Goal: Transaction & Acquisition: Purchase product/service

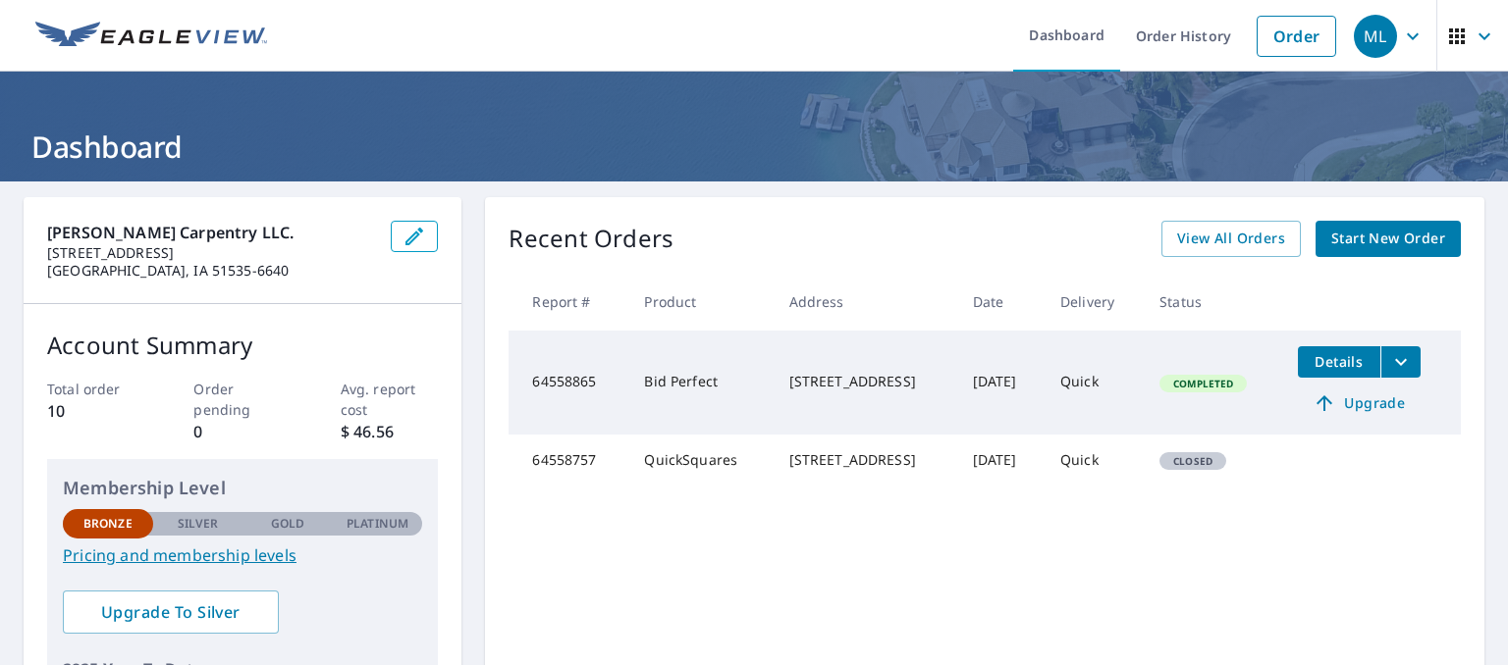
click at [1346, 238] on span "Start New Order" at bounding box center [1388, 239] width 114 height 25
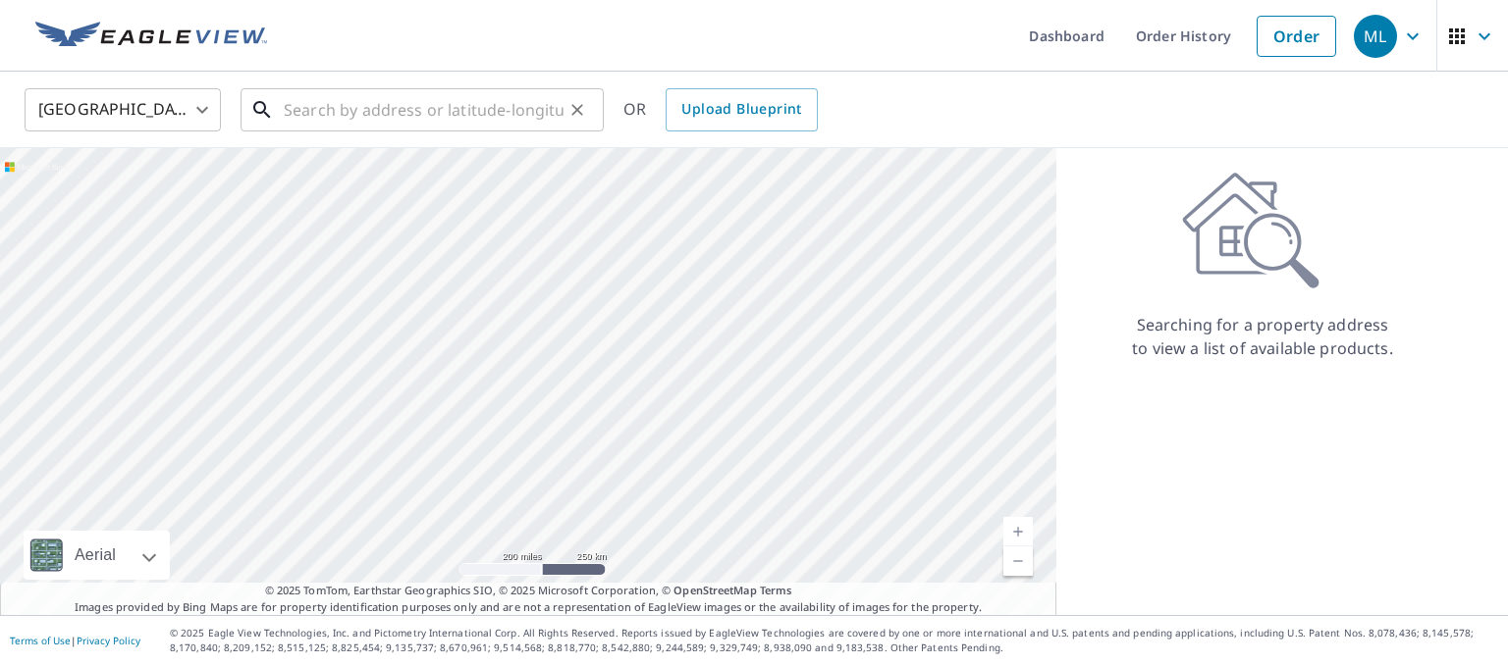
click at [318, 119] on input "text" at bounding box center [424, 109] width 280 height 55
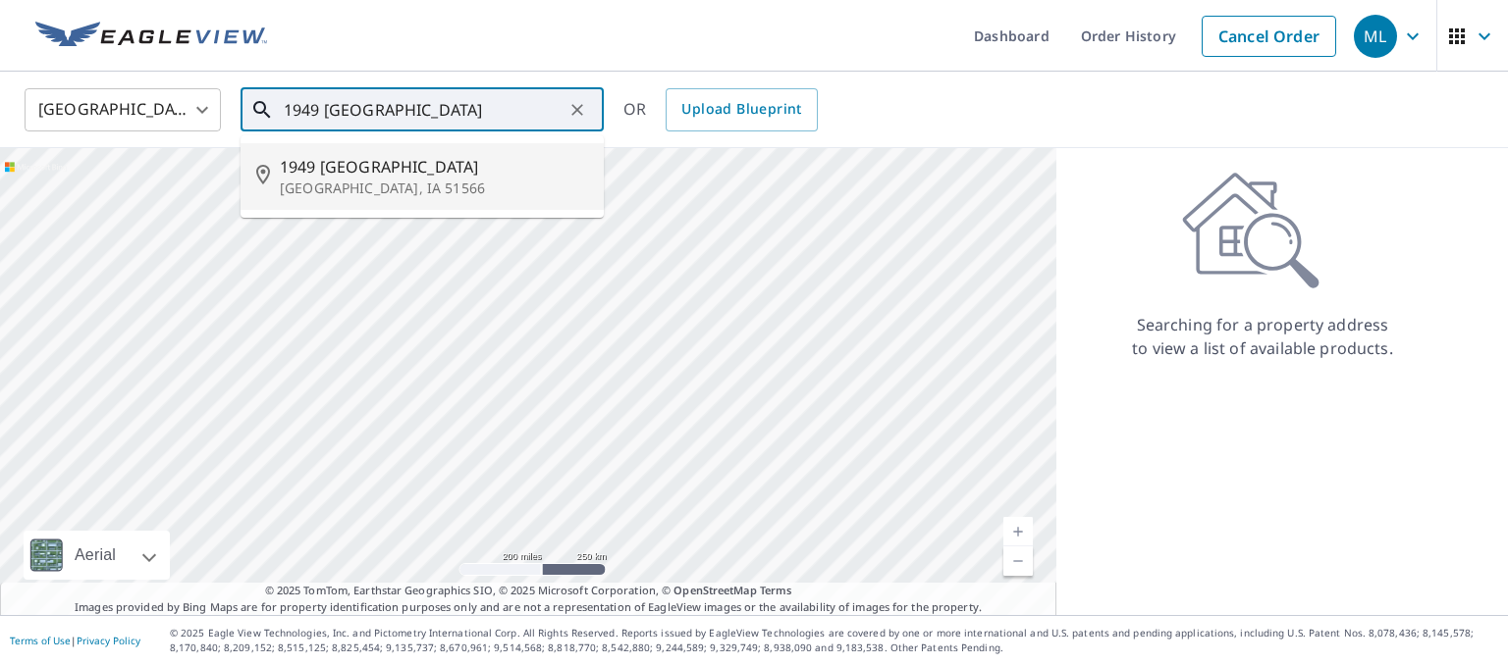
click at [308, 166] on span "1949 [GEOGRAPHIC_DATA]" at bounding box center [434, 167] width 308 height 24
type input "1949 190th St Red Oak, IA 51566"
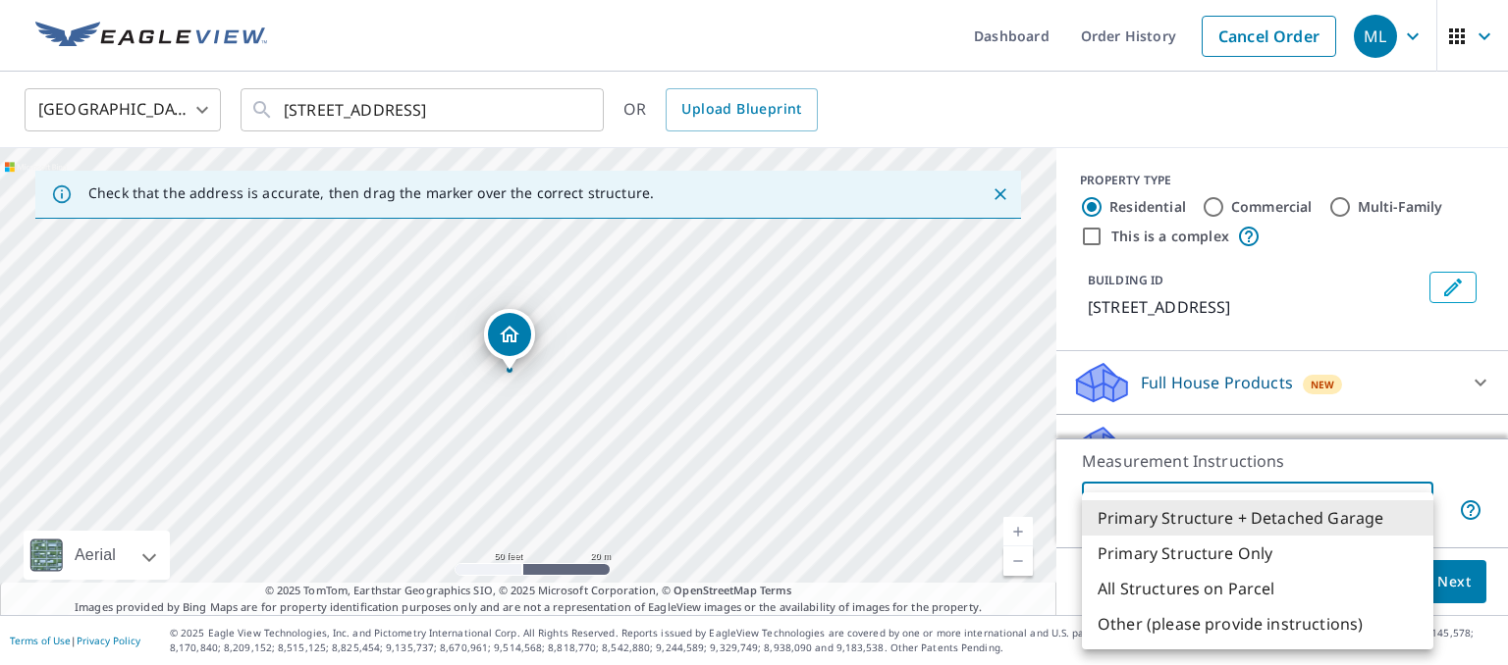
click at [1321, 505] on body "ML ML Dashboard Order History Cancel Order ML United States US ​ 1949 190th St …" at bounding box center [754, 332] width 1508 height 665
click at [1321, 505] on li "Primary Structure + Detached Garage" at bounding box center [1257, 518] width 351 height 35
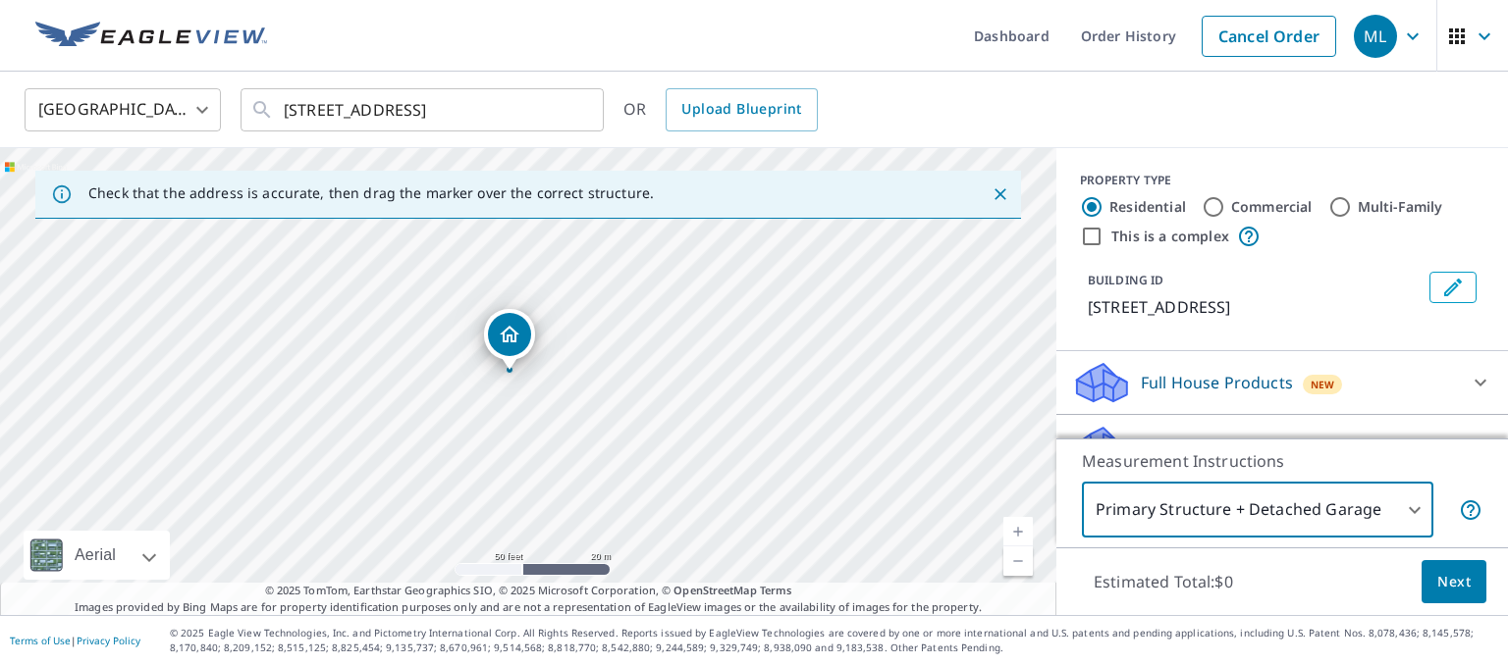
click at [1451, 584] on span "Next" at bounding box center [1453, 582] width 33 height 25
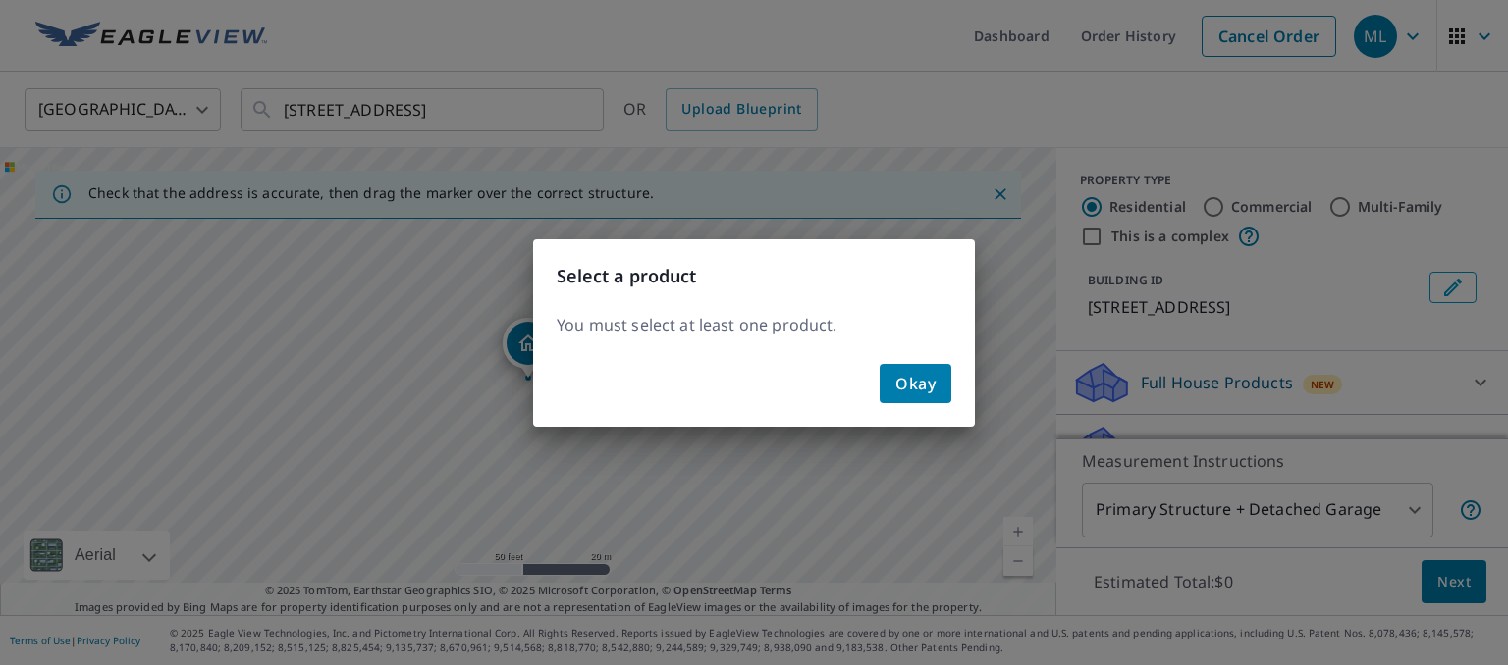
click at [901, 382] on span "Okay" at bounding box center [915, 383] width 40 height 27
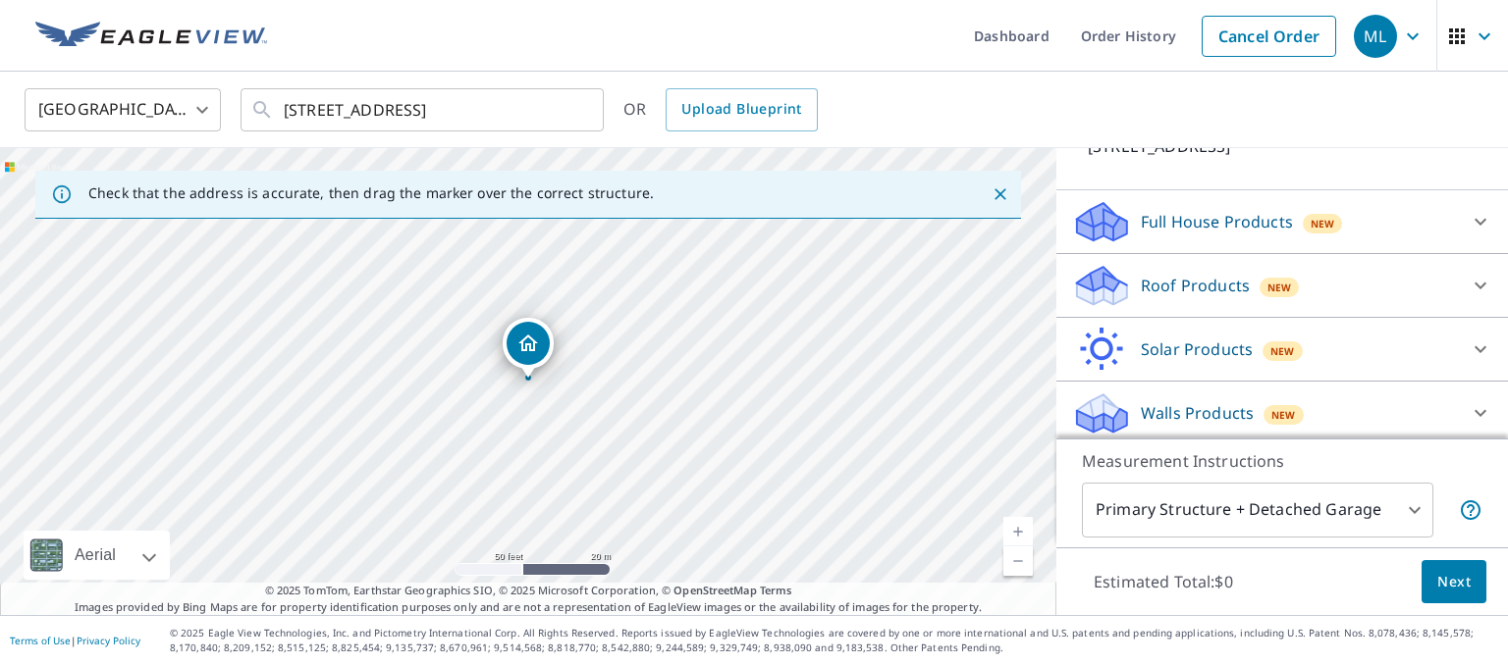
scroll to position [167, 0]
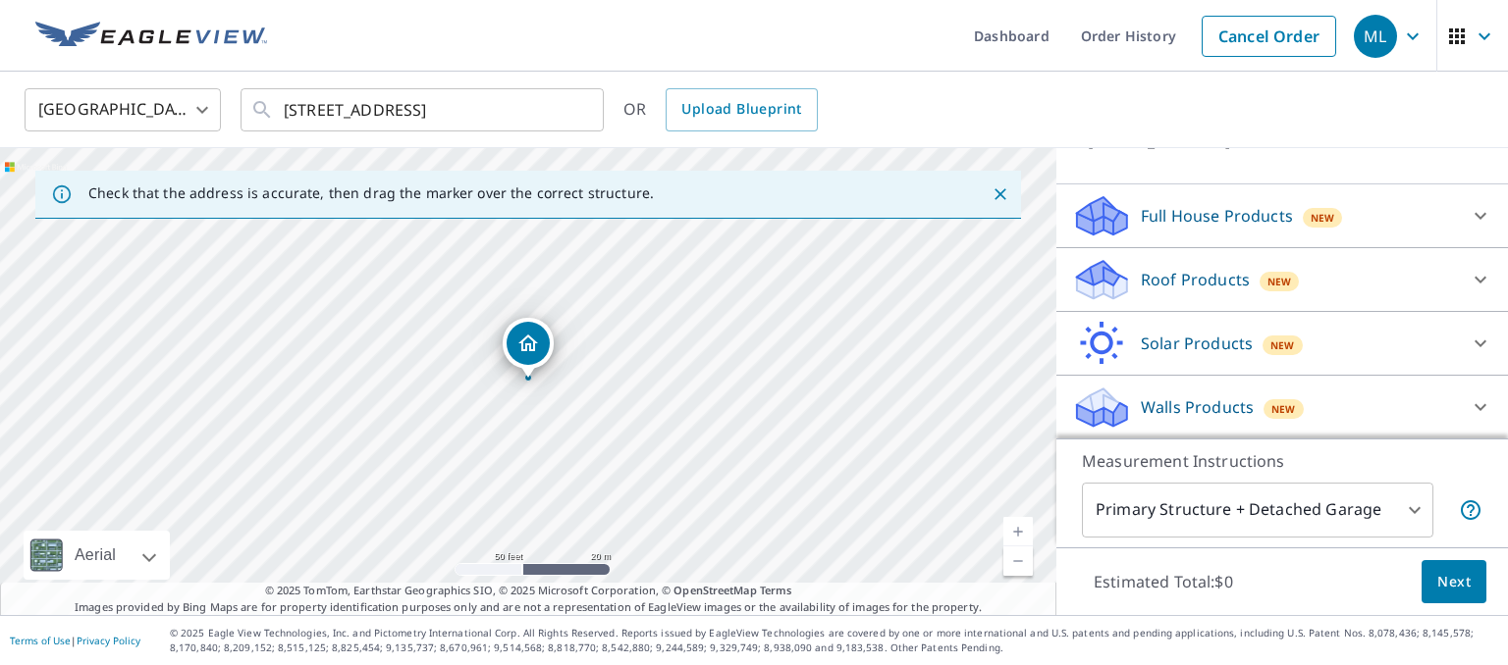
click at [1183, 273] on p "Roof Products" at bounding box center [1194, 280] width 109 height 24
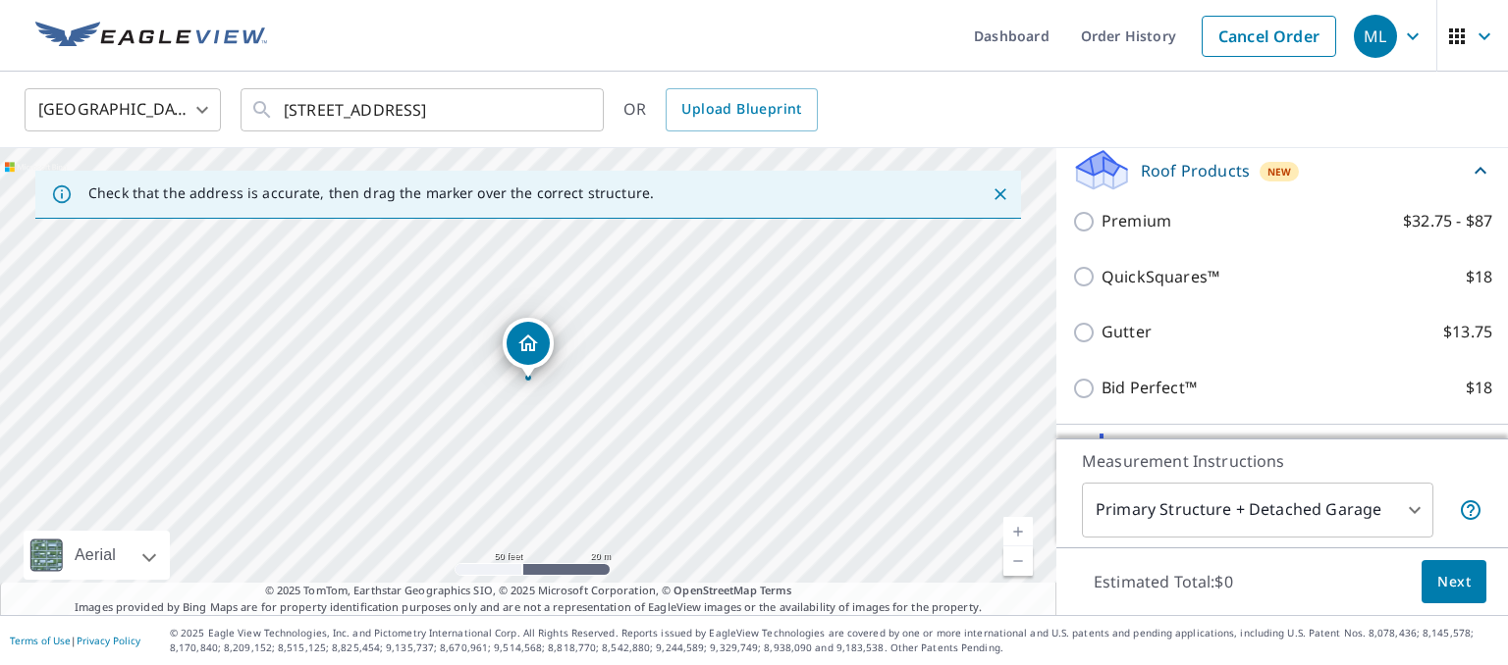
scroll to position [263, 0]
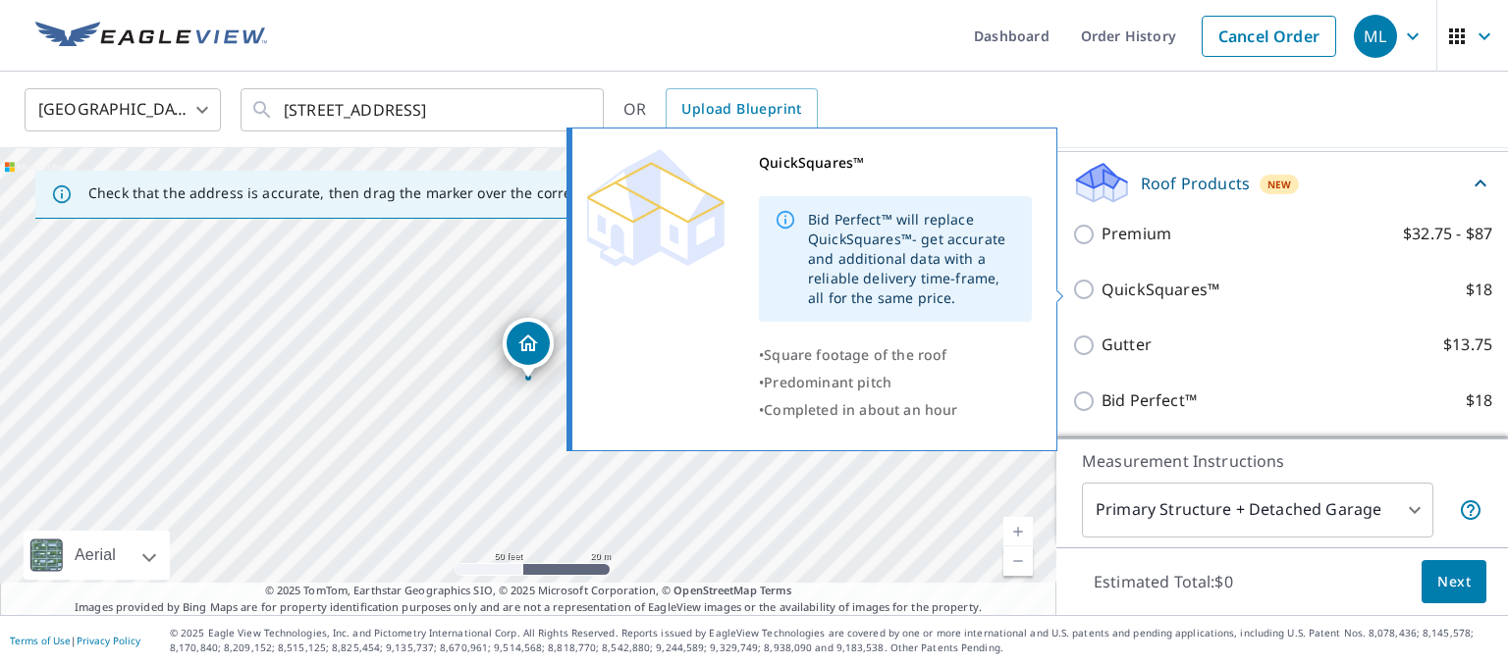
click at [1149, 288] on p "QuickSquares™" at bounding box center [1160, 290] width 118 height 25
click at [1101, 288] on input "QuickSquares™ $18" at bounding box center [1086, 290] width 29 height 24
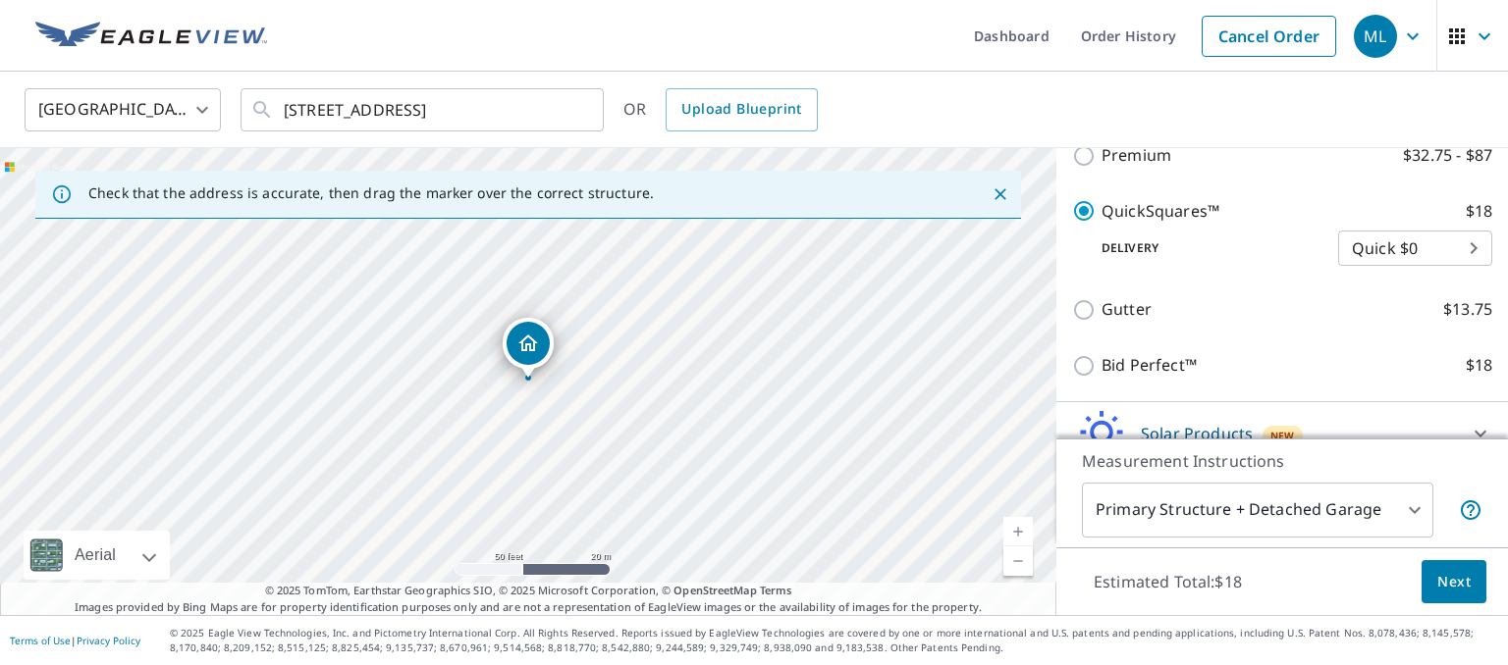
scroll to position [391, 0]
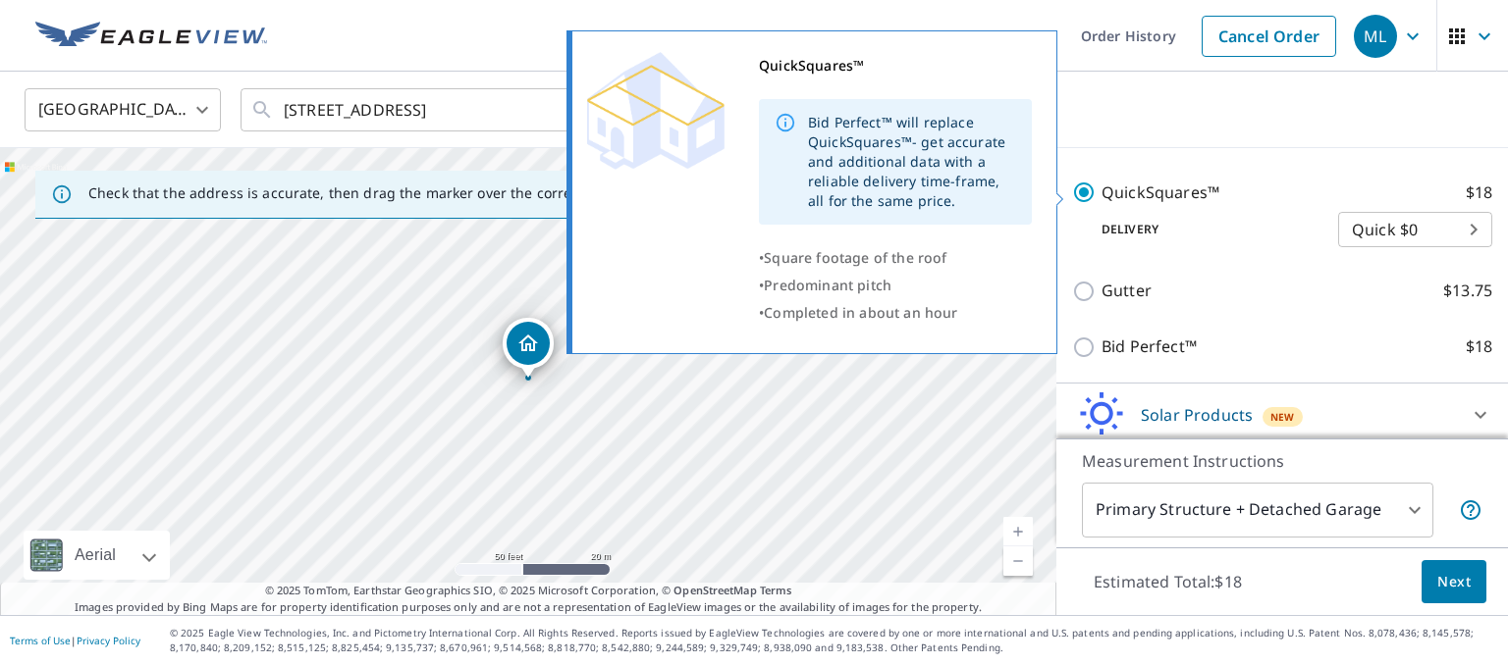
click at [1085, 185] on input "QuickSquares™ $18" at bounding box center [1086, 193] width 29 height 24
checkbox input "false"
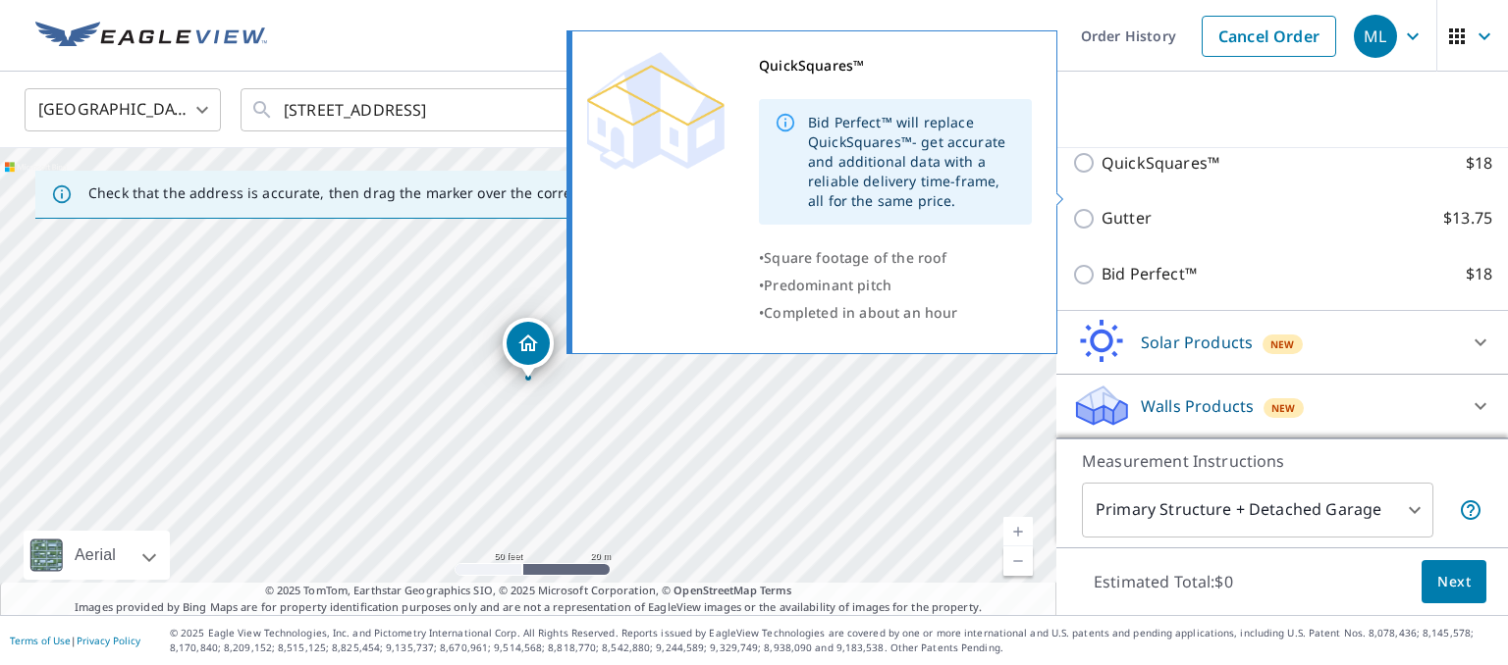
scroll to position [360, 0]
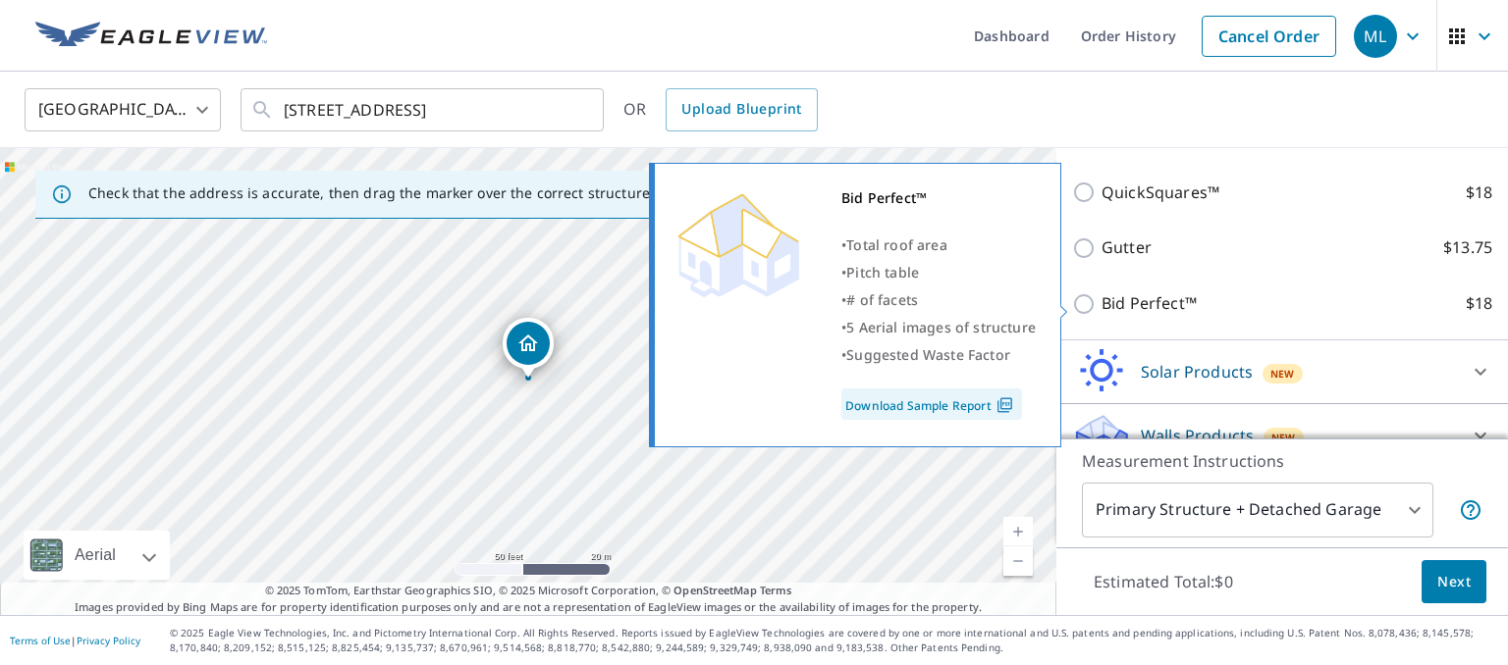
click at [1116, 304] on p "Bid Perfect™" at bounding box center [1148, 303] width 95 height 25
click at [1101, 304] on input "Bid Perfect™ $18" at bounding box center [1086, 304] width 29 height 24
checkbox input "true"
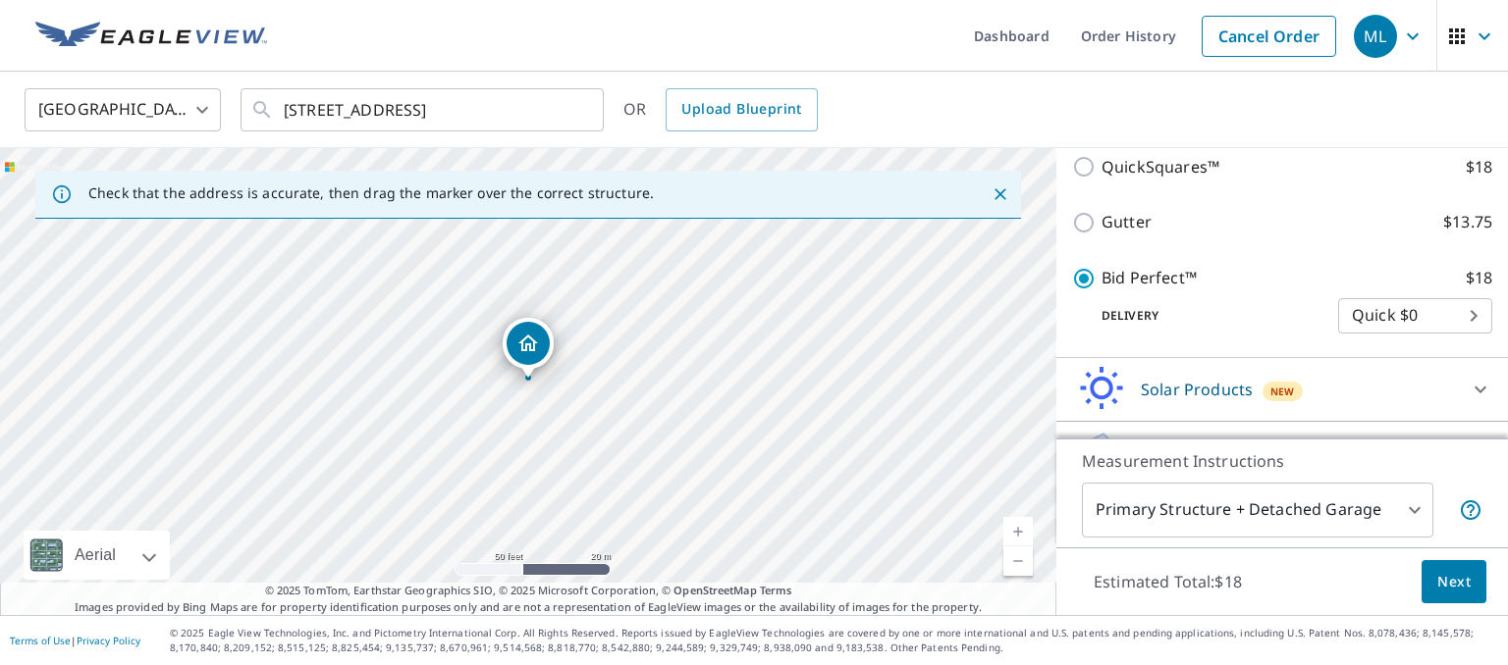
scroll to position [464, 0]
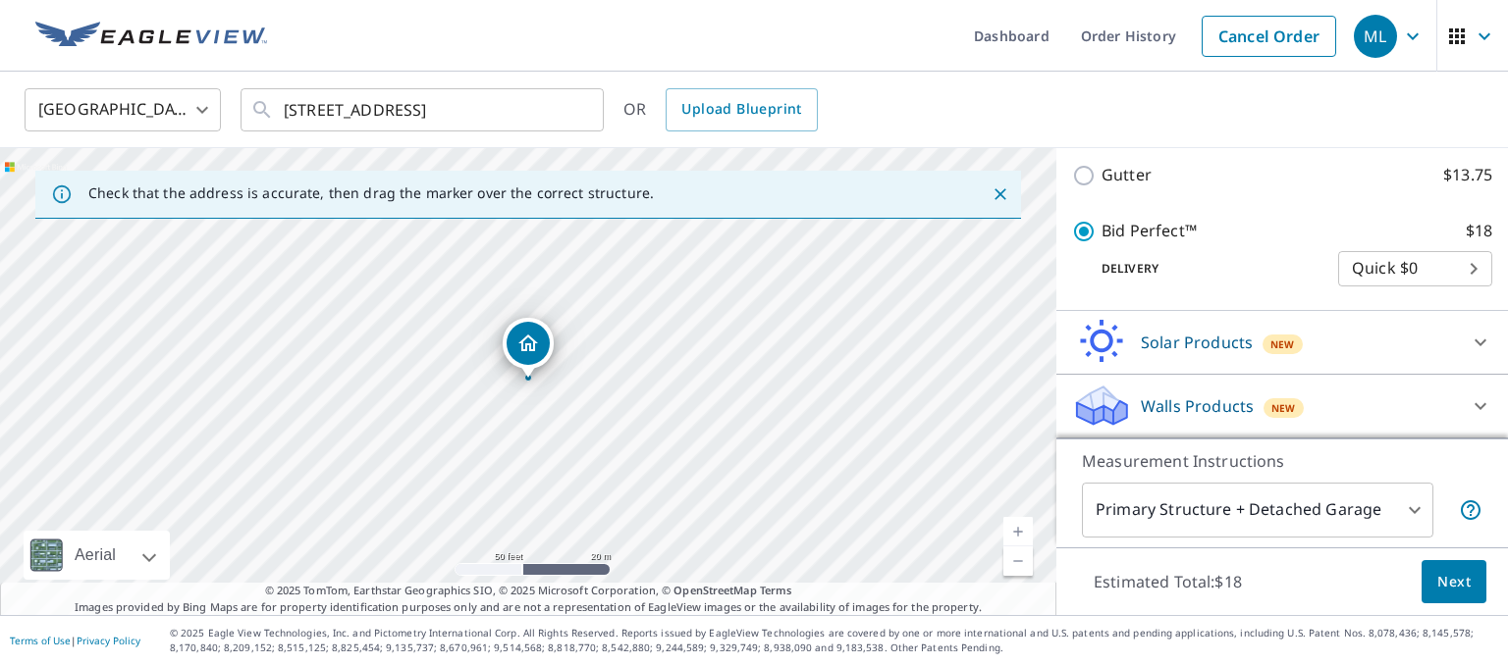
click at [1436, 580] on button "Next" at bounding box center [1453, 582] width 65 height 44
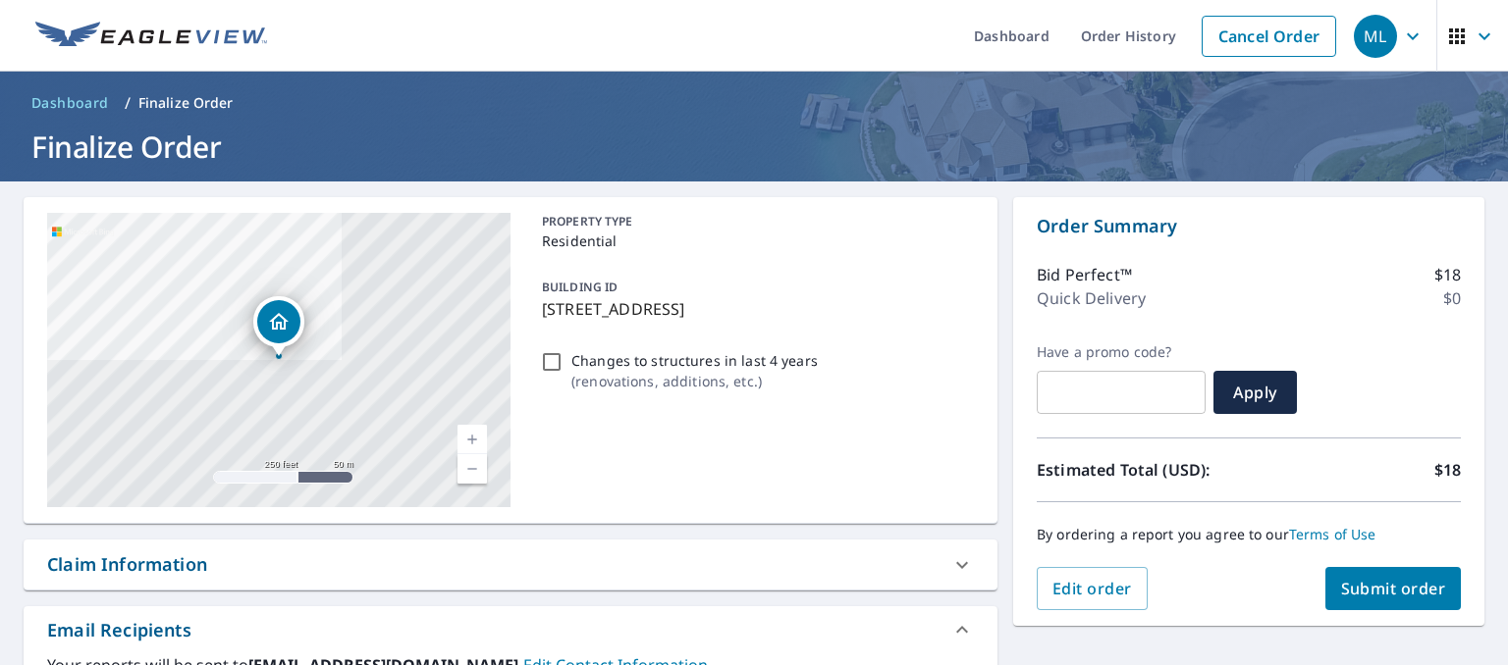
click at [1388, 582] on span "Submit order" at bounding box center [1393, 589] width 105 height 22
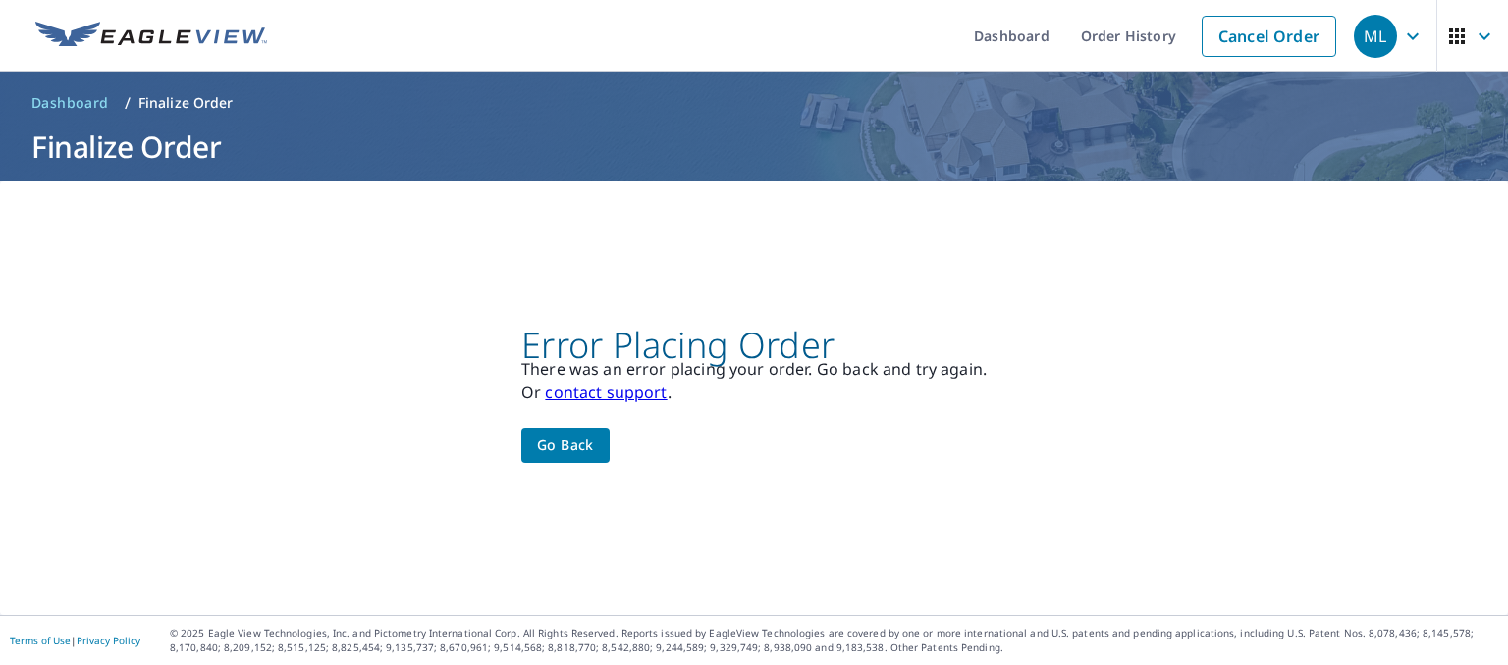
click at [593, 442] on span "Go back" at bounding box center [565, 446] width 57 height 25
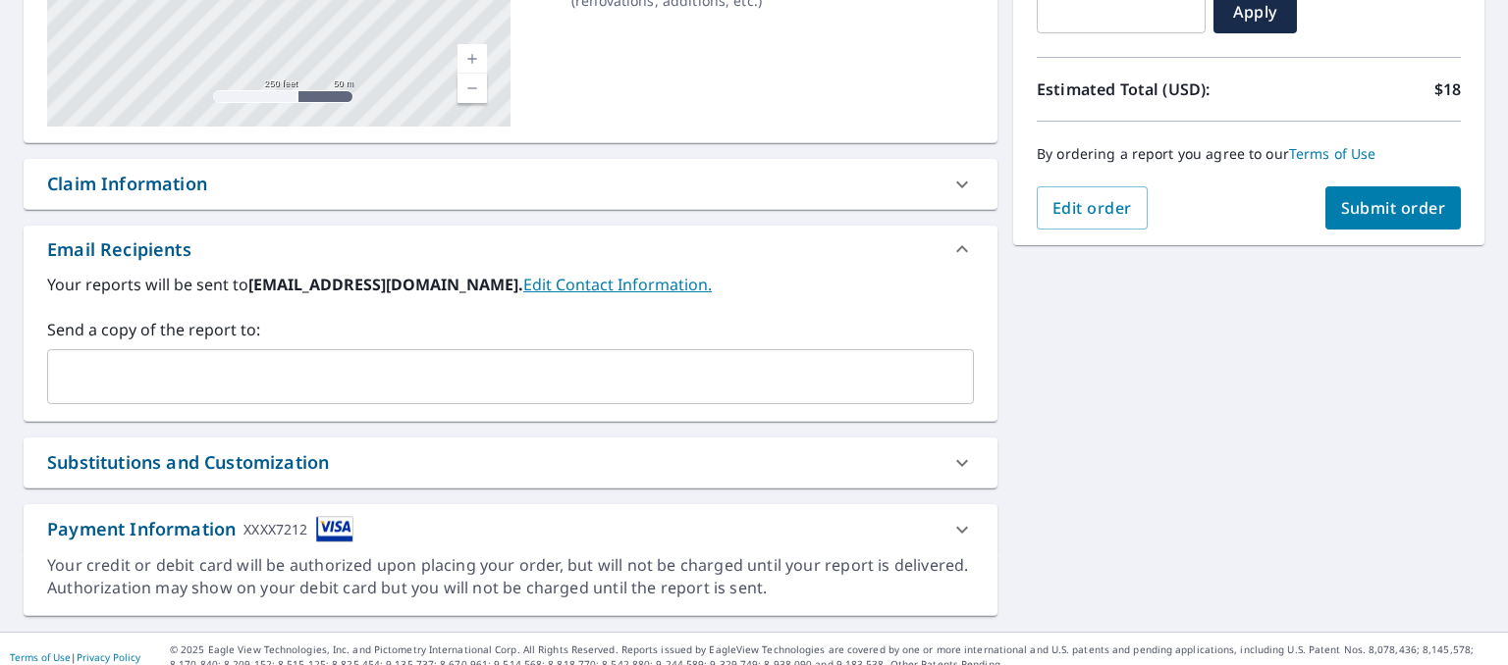
scroll to position [397, 0]
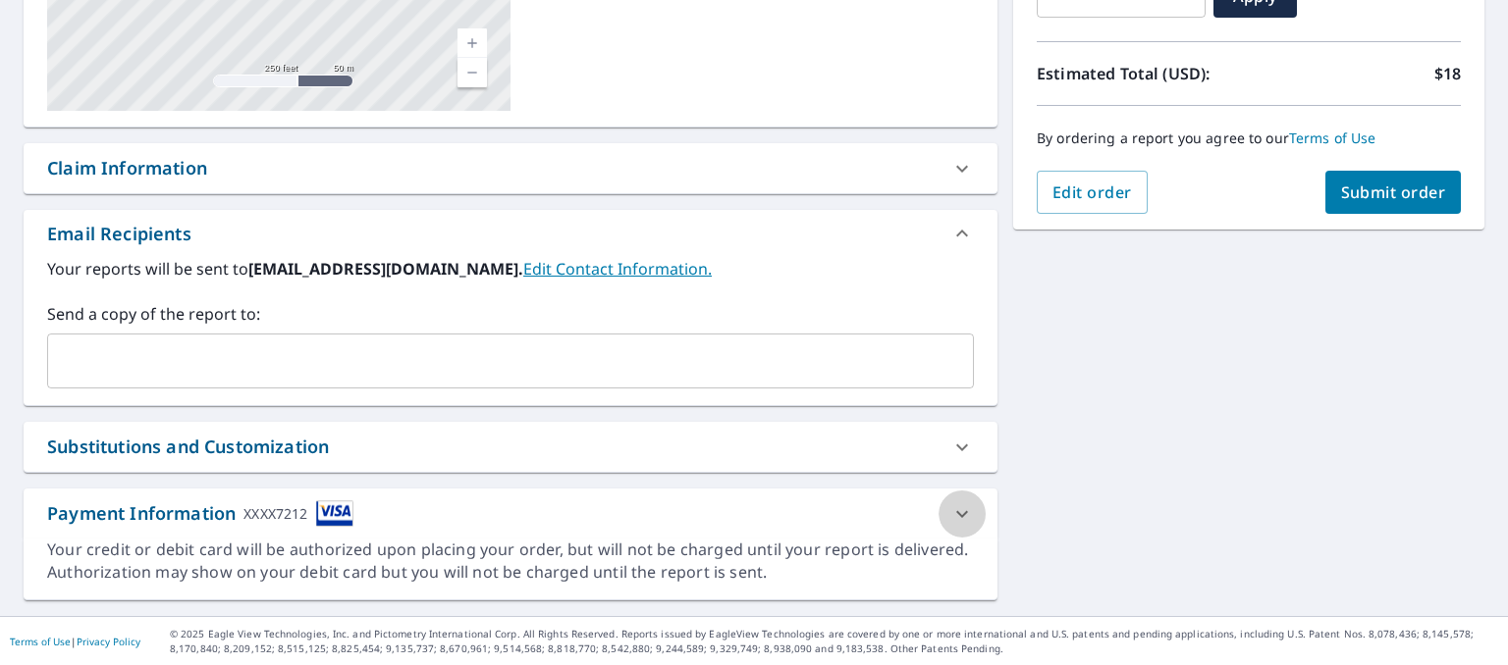
click at [959, 510] on icon at bounding box center [962, 515] width 24 height 24
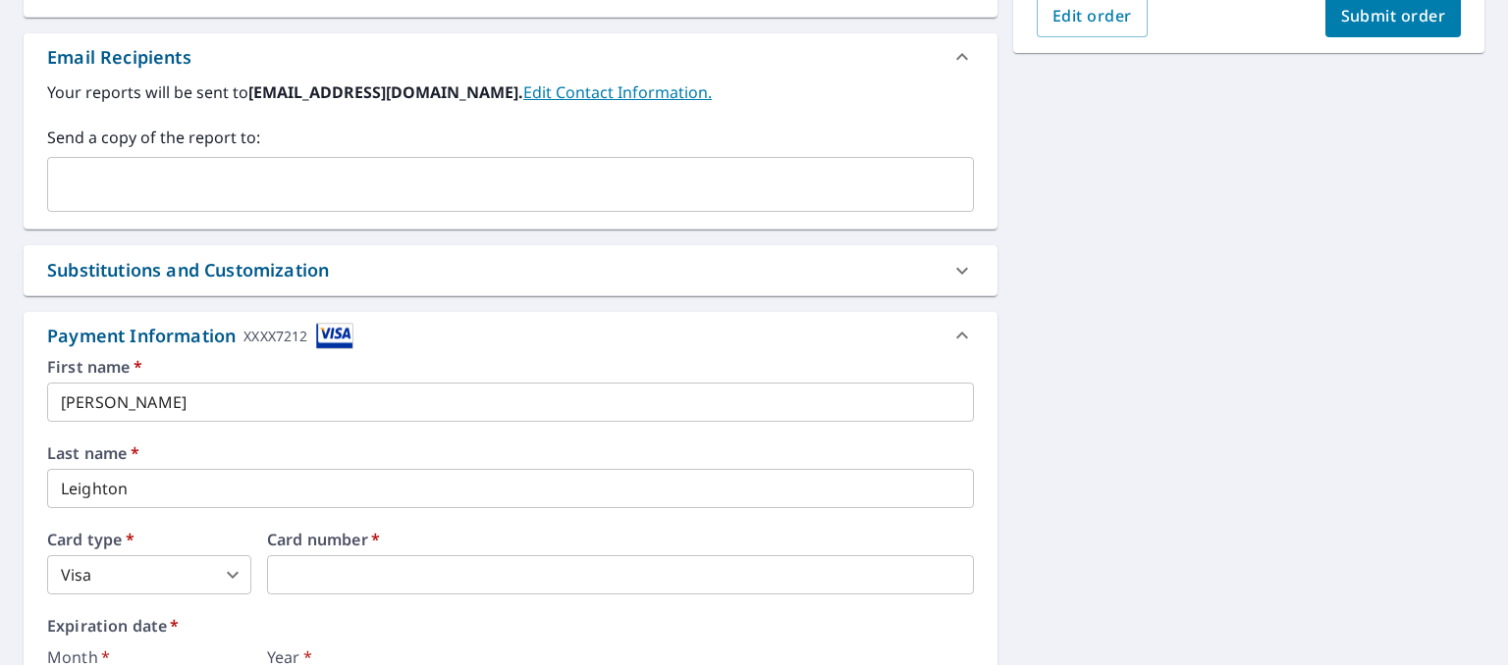
scroll to position [701, 0]
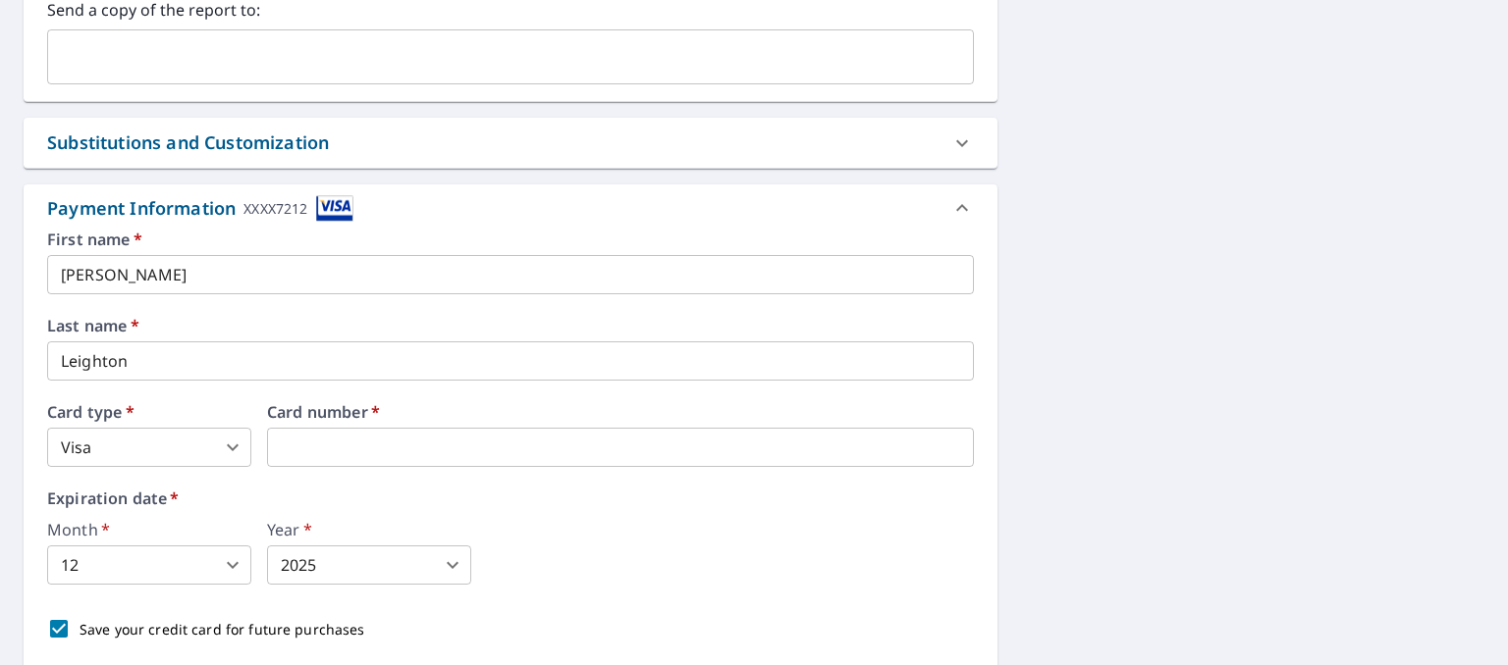
click at [382, 500] on label "Expiration date   *" at bounding box center [510, 499] width 926 height 16
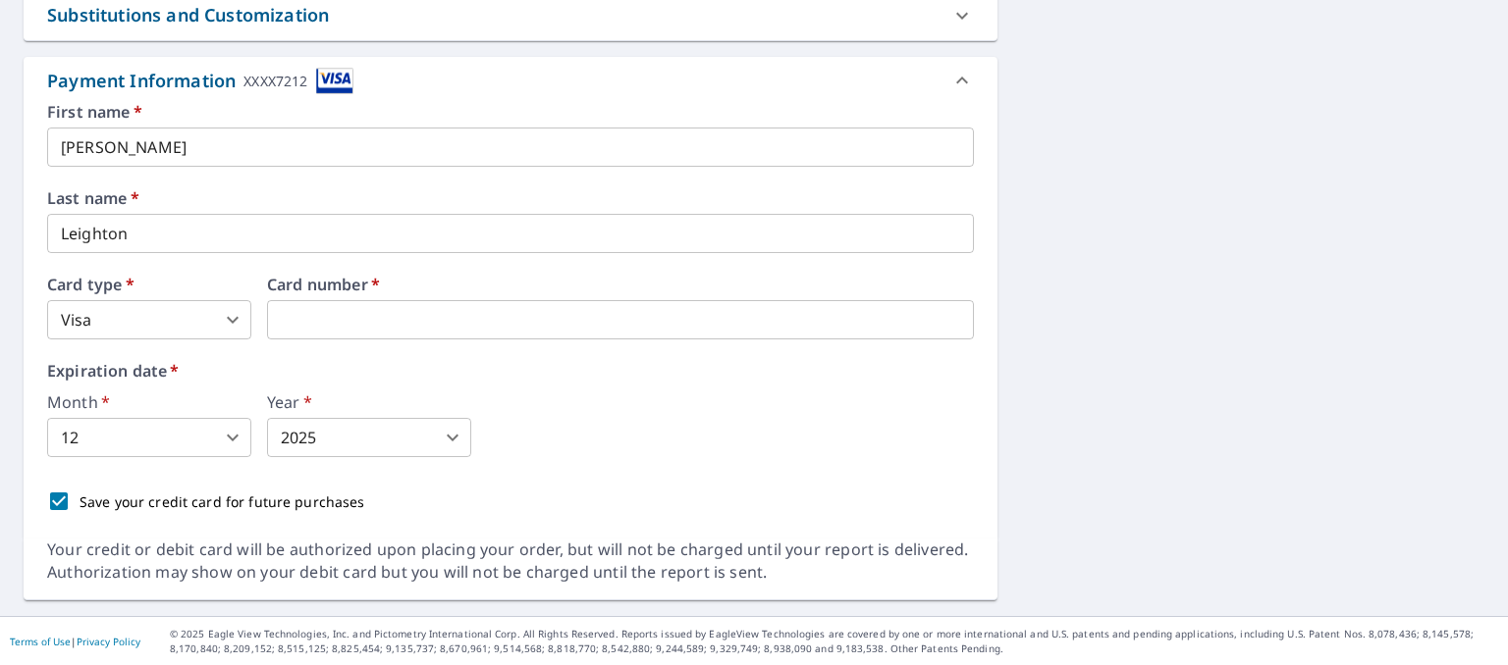
scroll to position [447, 0]
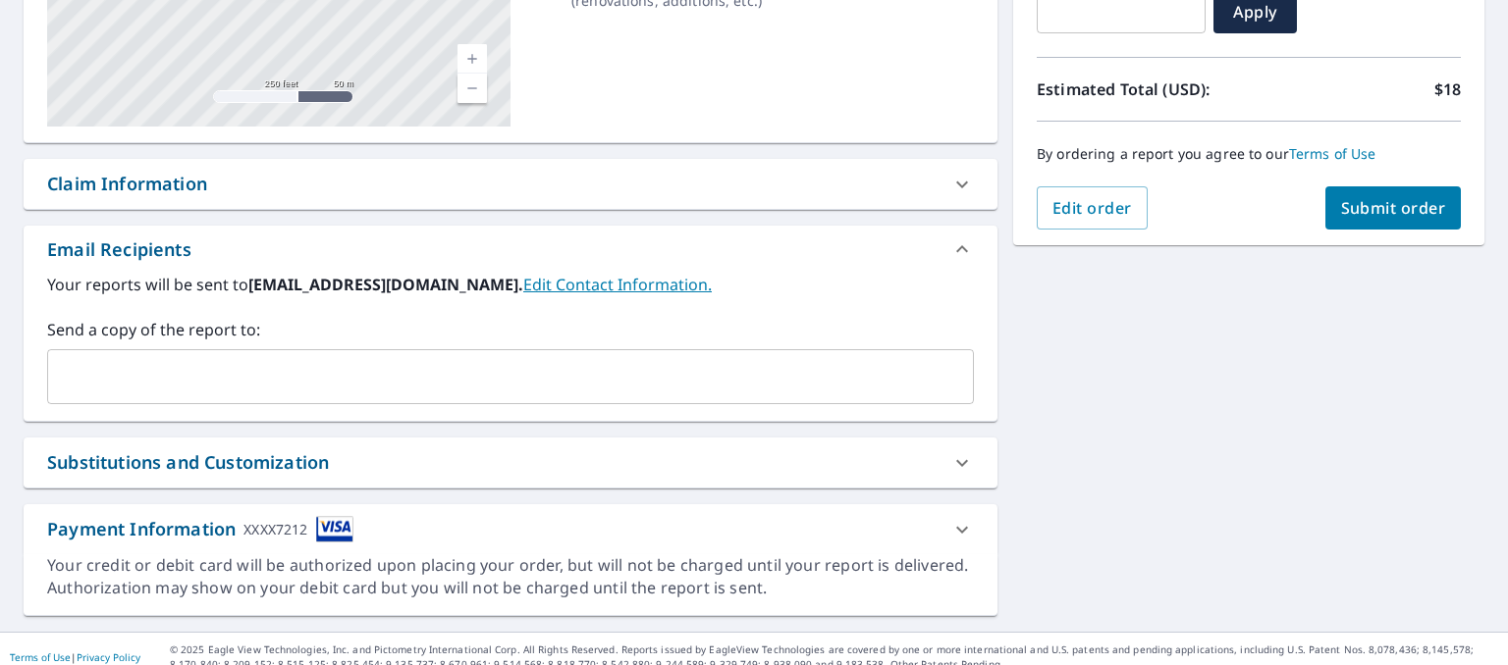
scroll to position [397, 0]
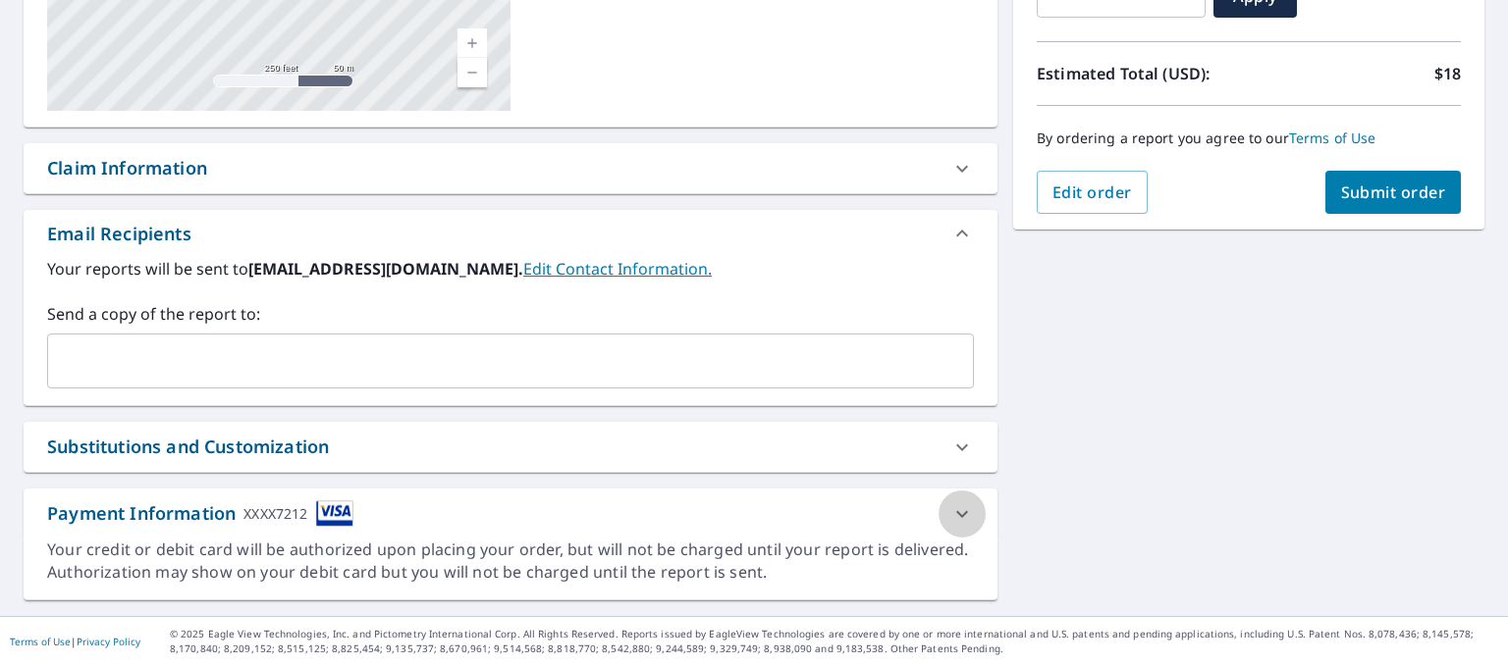
click at [967, 509] on icon at bounding box center [962, 515] width 24 height 24
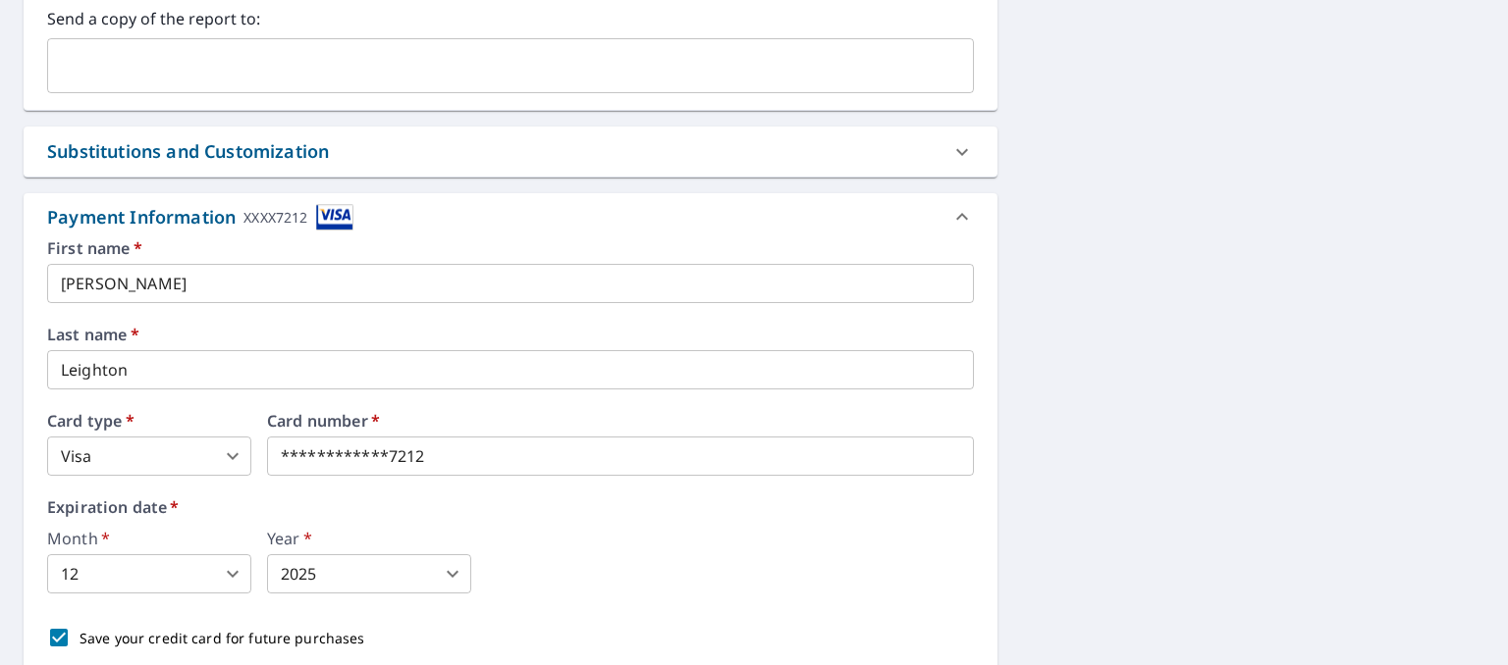
scroll to position [777, 0]
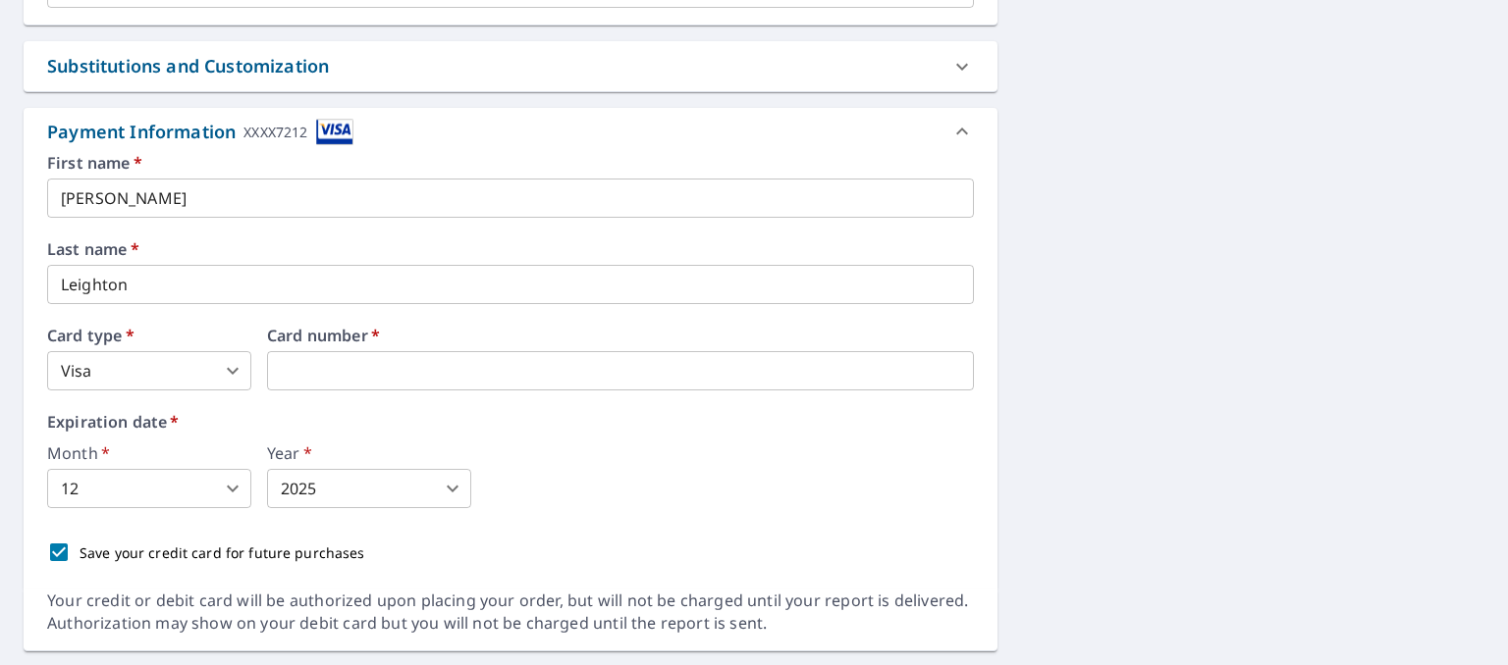
click at [472, 402] on div "First name   * [PERSON_NAME] ​ Last name   * [PERSON_NAME] ​ Card type   * Visa…" at bounding box center [510, 364] width 926 height 418
click at [451, 487] on body "ML ML Dashboard Order History Cancel Order ML Dashboard / Finalize Order Finali…" at bounding box center [754, 332] width 1508 height 665
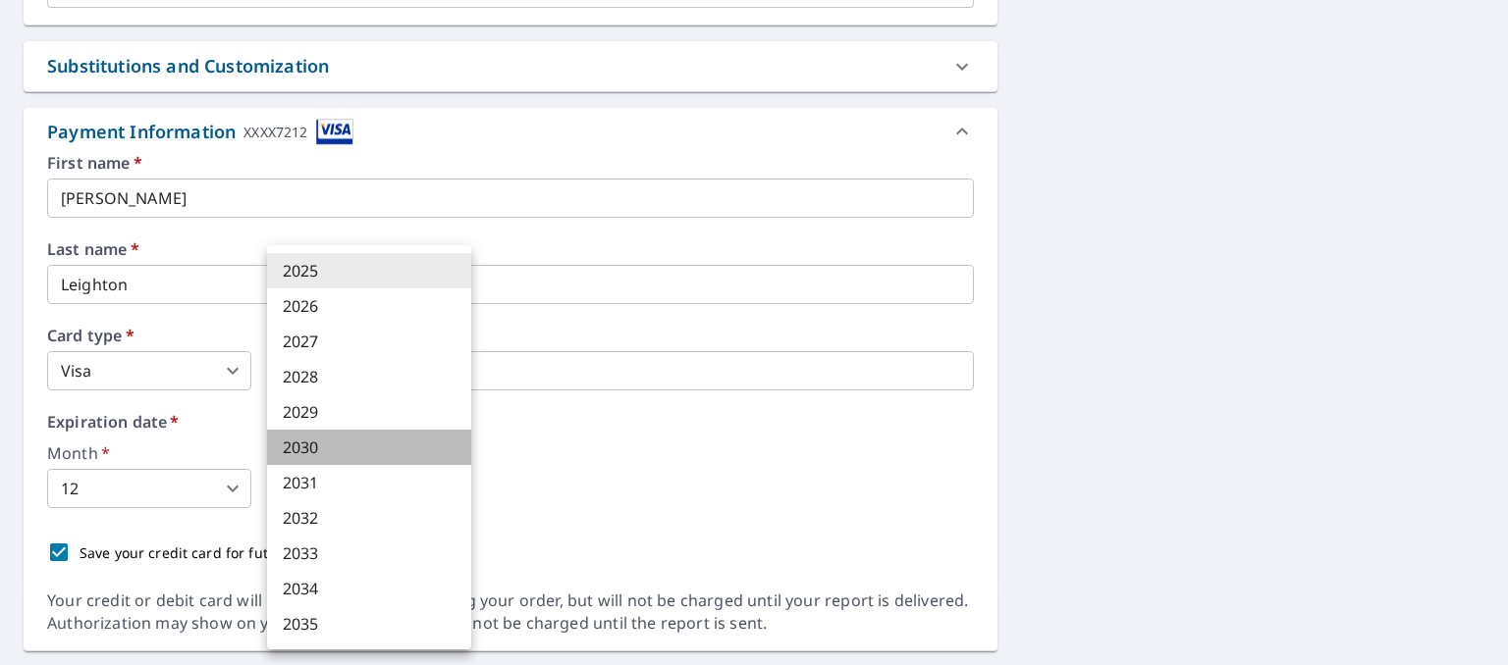
click at [379, 450] on li "2030" at bounding box center [369, 447] width 204 height 35
type input "2030"
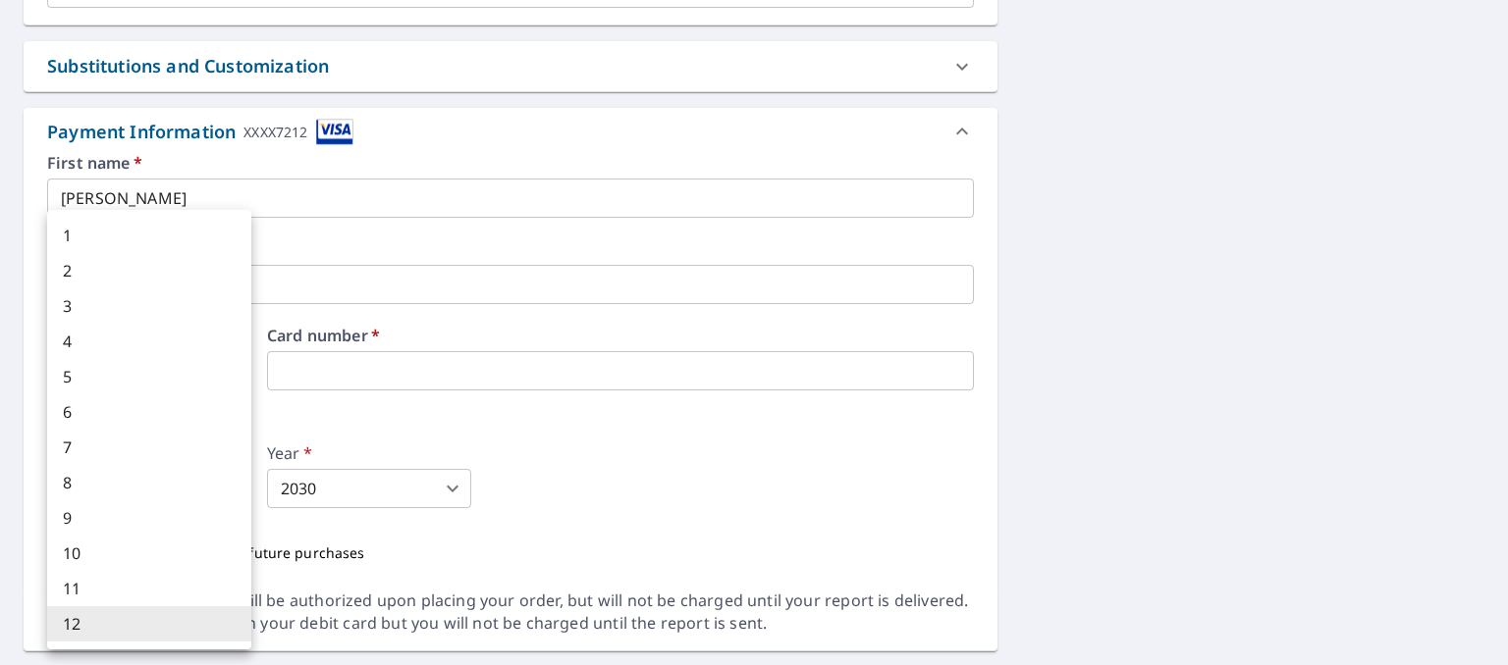
click at [238, 490] on body "ML ML Dashboard Order History Cancel Order ML Dashboard / Finalize Order Finali…" at bounding box center [754, 332] width 1508 height 665
click at [185, 416] on li "6" at bounding box center [149, 412] width 204 height 35
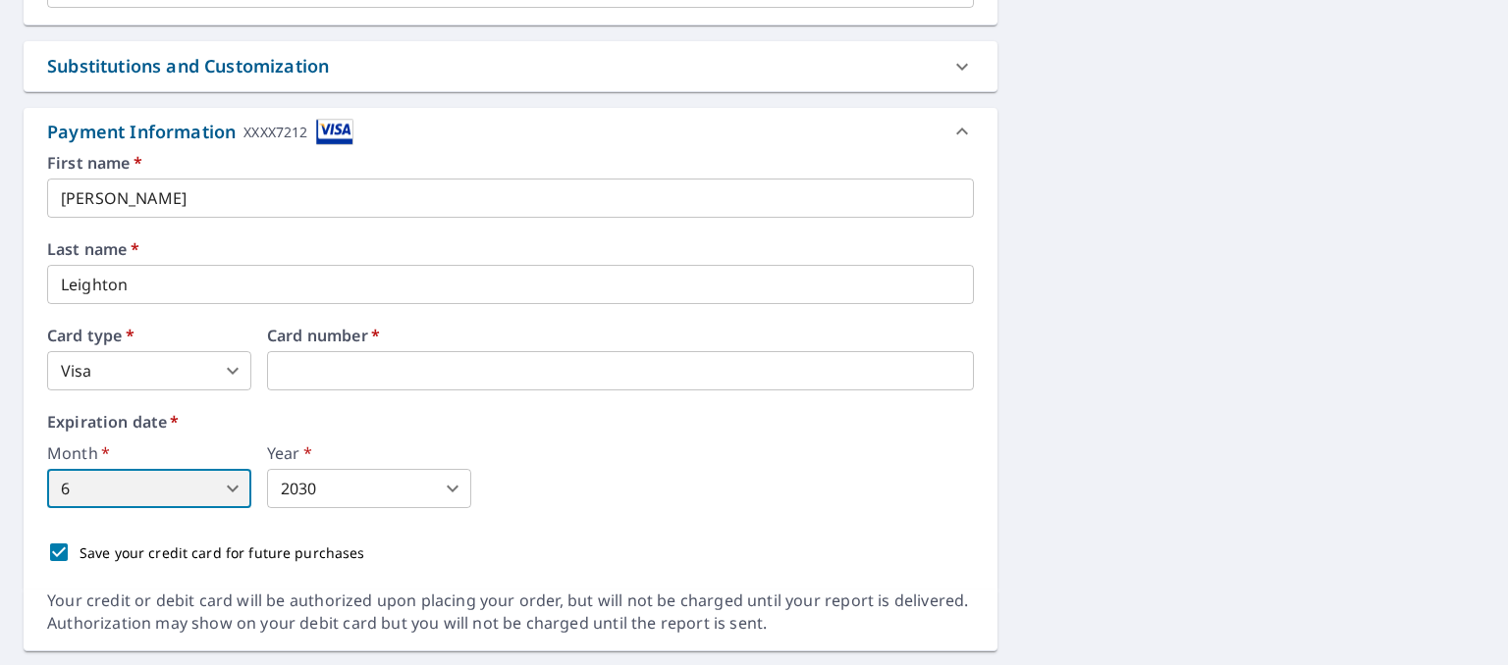
type input "6"
click at [570, 437] on div "Expiration date   * Month   * 6 6 ​ Year   * 2030 2030 ​" at bounding box center [510, 461] width 926 height 94
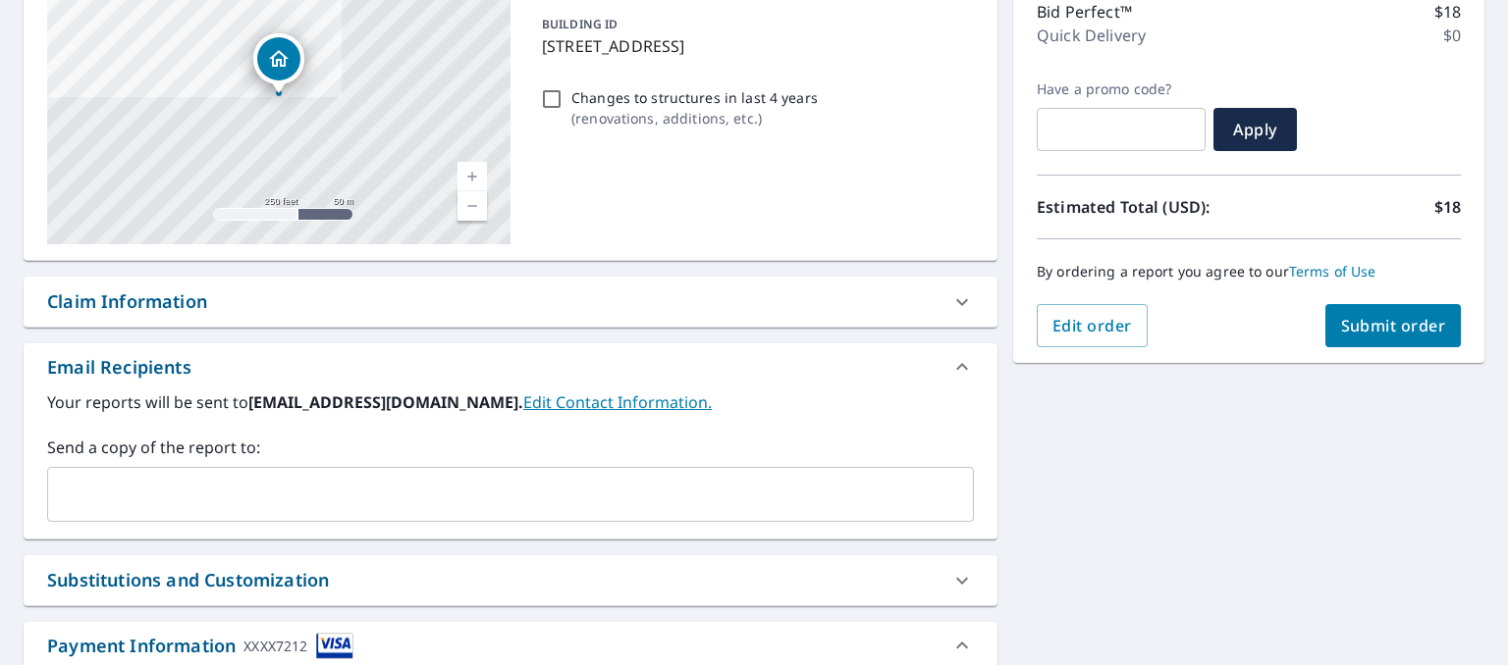
scroll to position [192, 0]
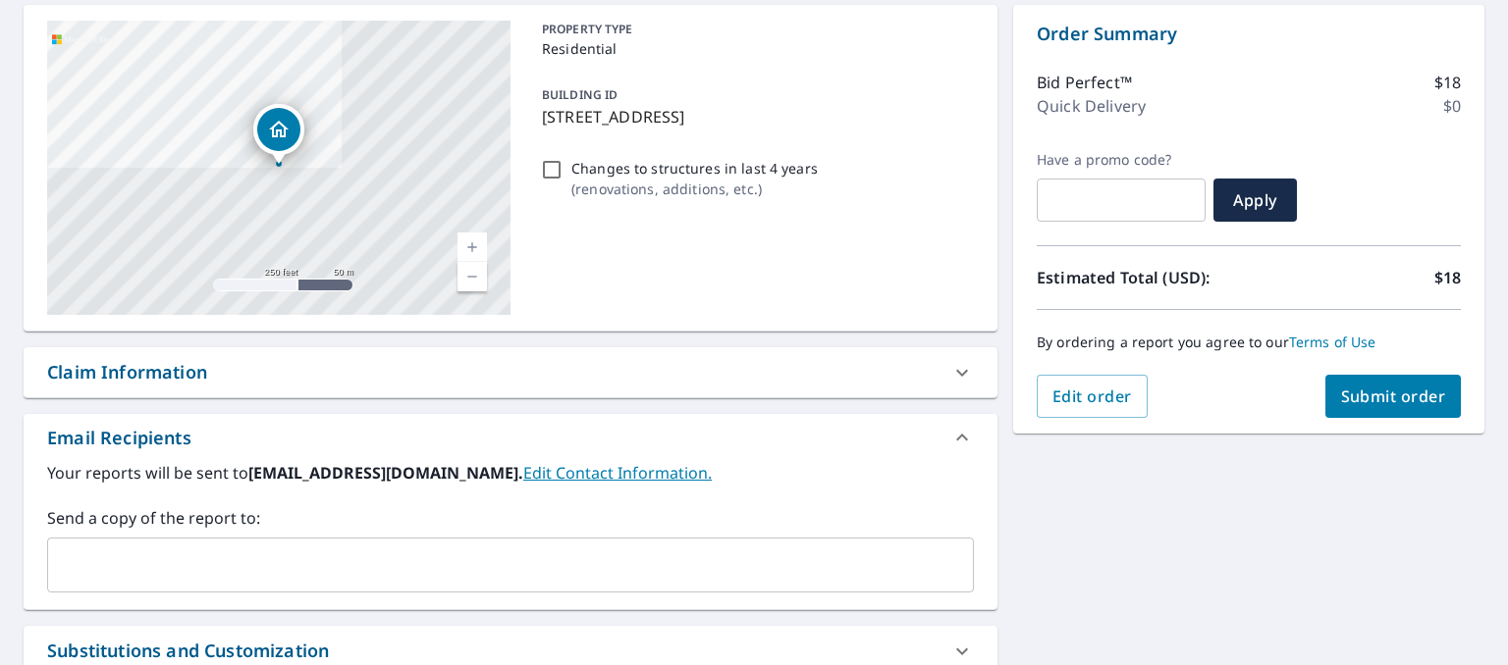
click at [1376, 392] on span "Submit order" at bounding box center [1393, 397] width 105 height 22
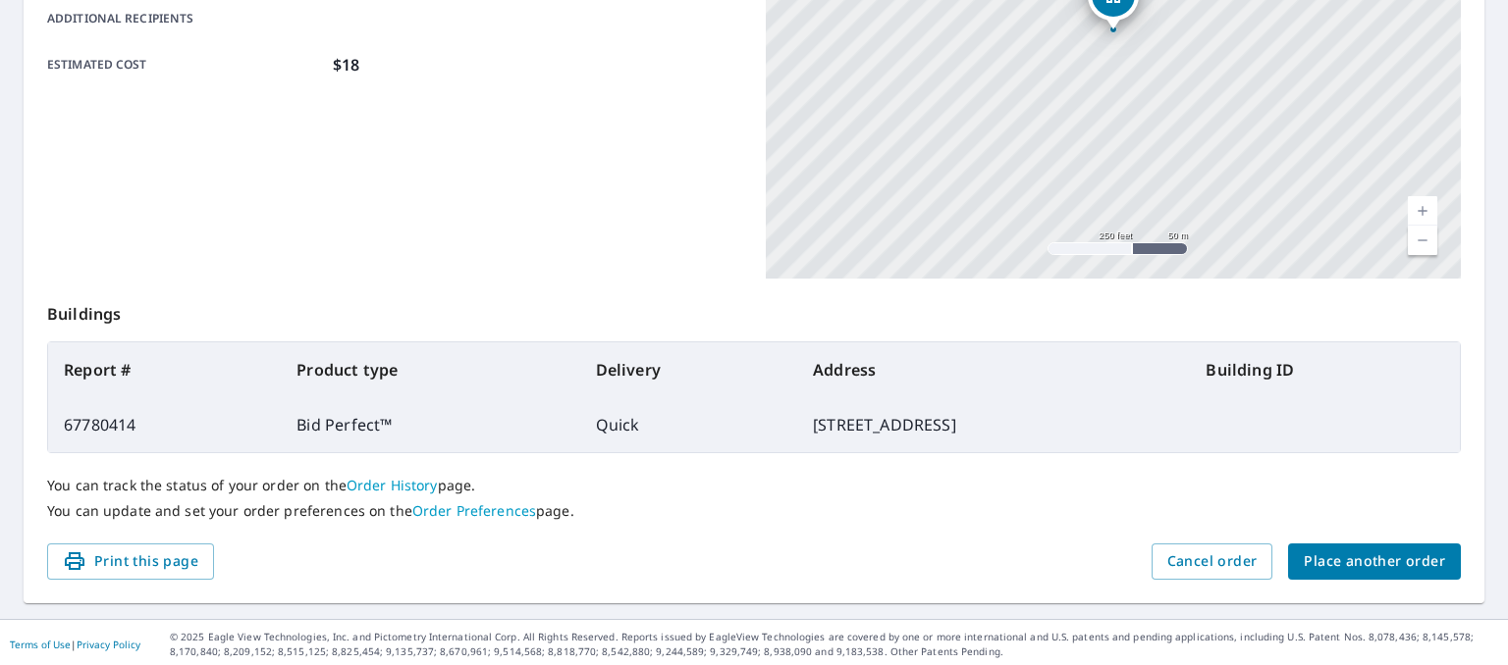
scroll to position [489, 0]
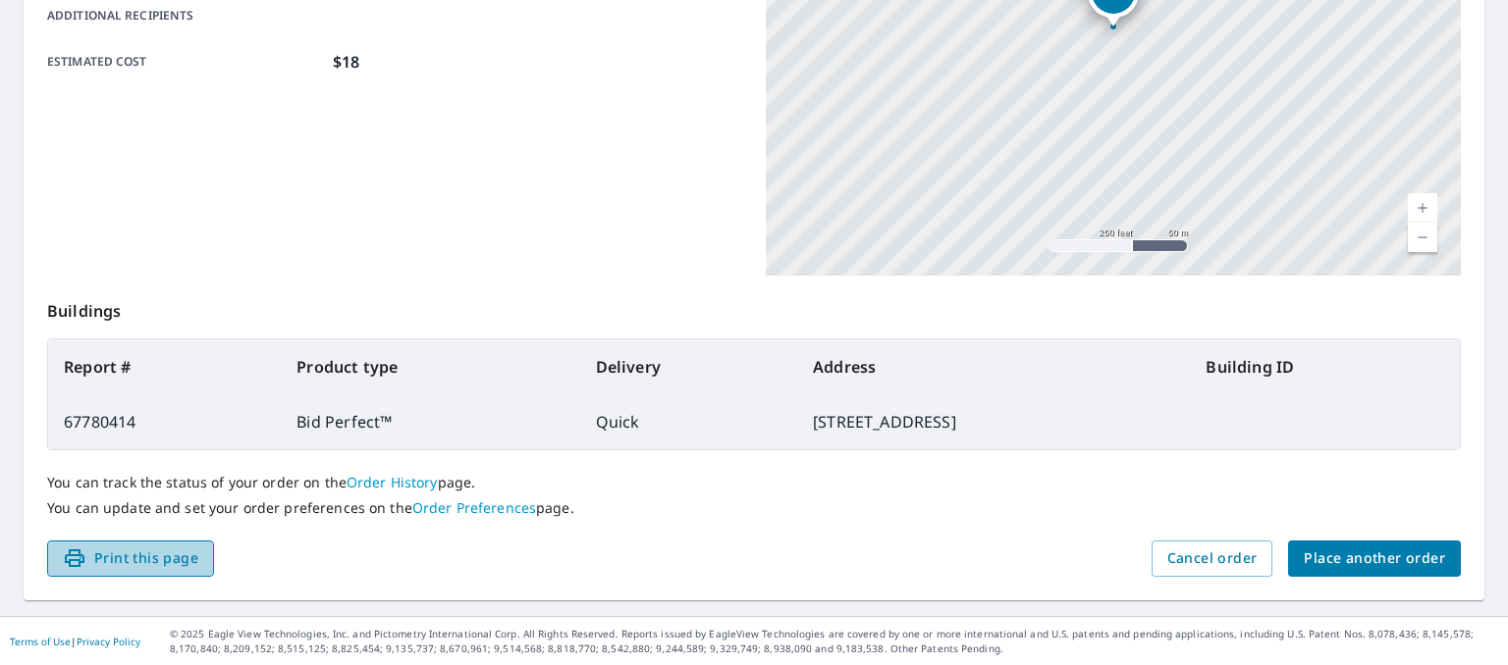
click at [188, 552] on span "Print this page" at bounding box center [130, 559] width 135 height 25
